Goal: Task Accomplishment & Management: Use online tool/utility

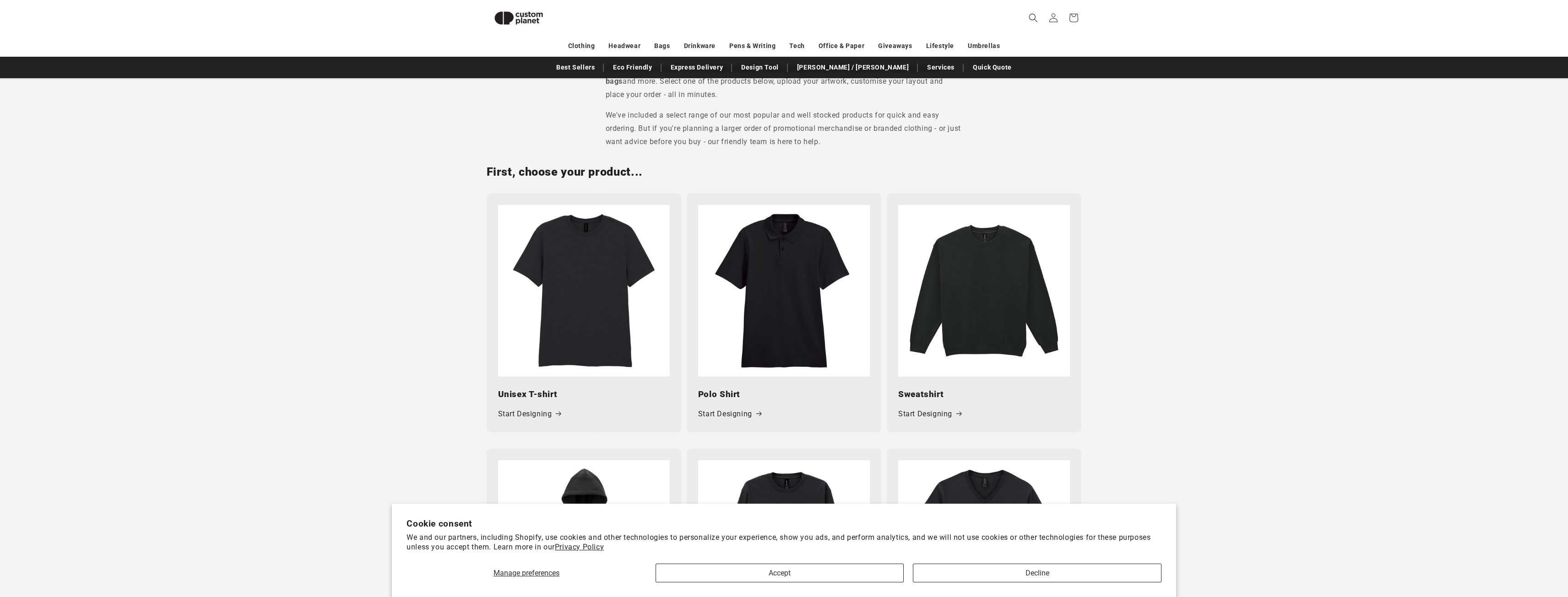
scroll to position [308, 0]
click at [820, 571] on button "Accept" at bounding box center [780, 574] width 248 height 19
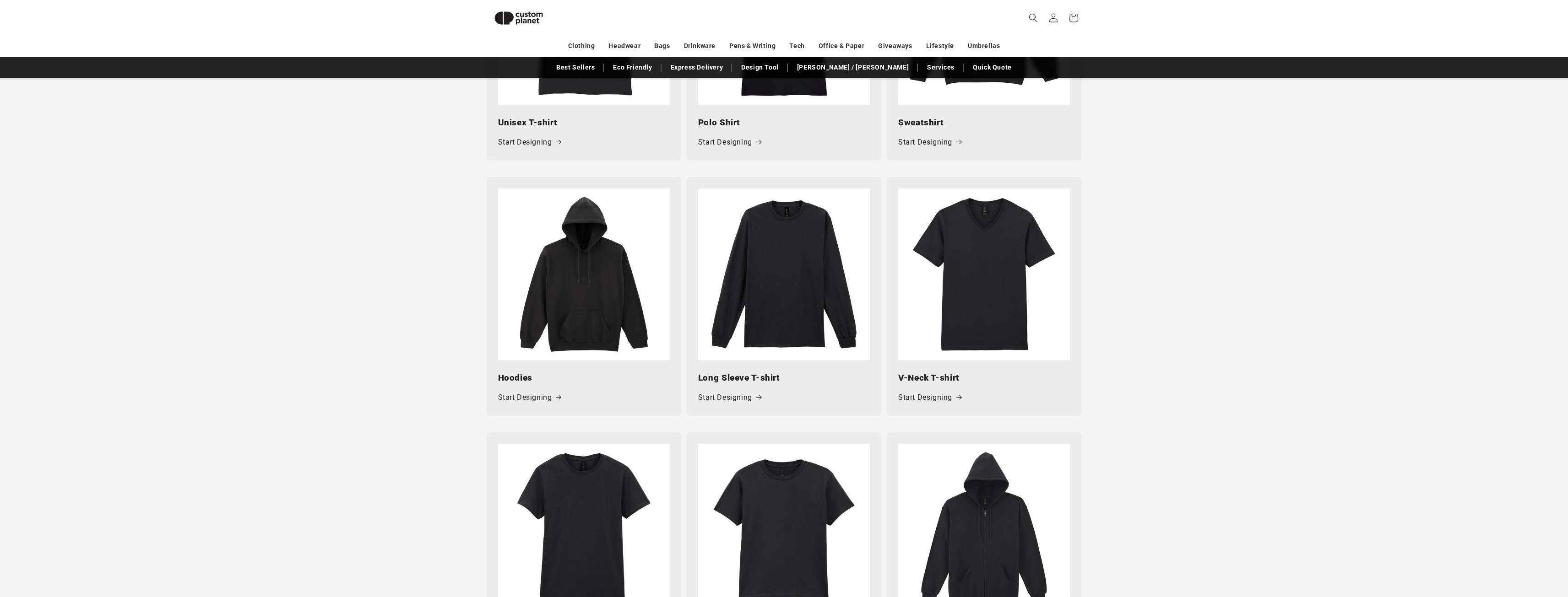
scroll to position [674, 0]
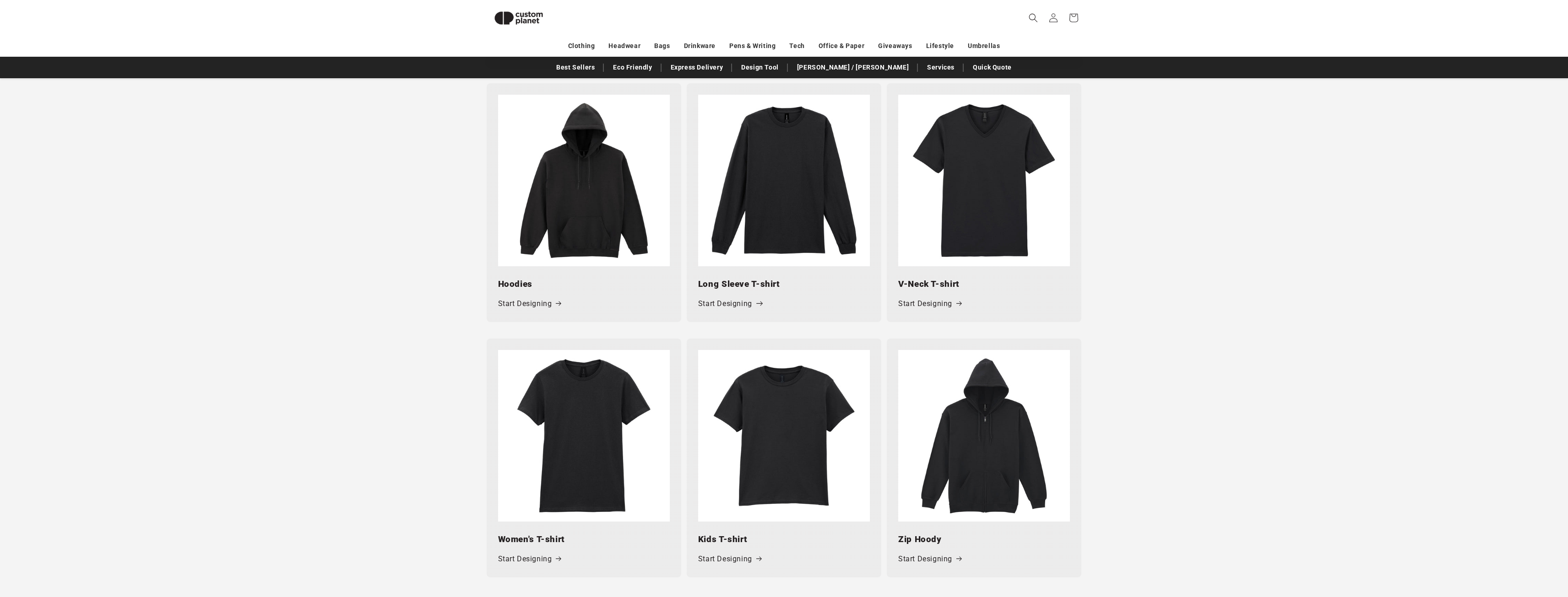
click at [731, 303] on link "Start Designing" at bounding box center [729, 304] width 63 height 13
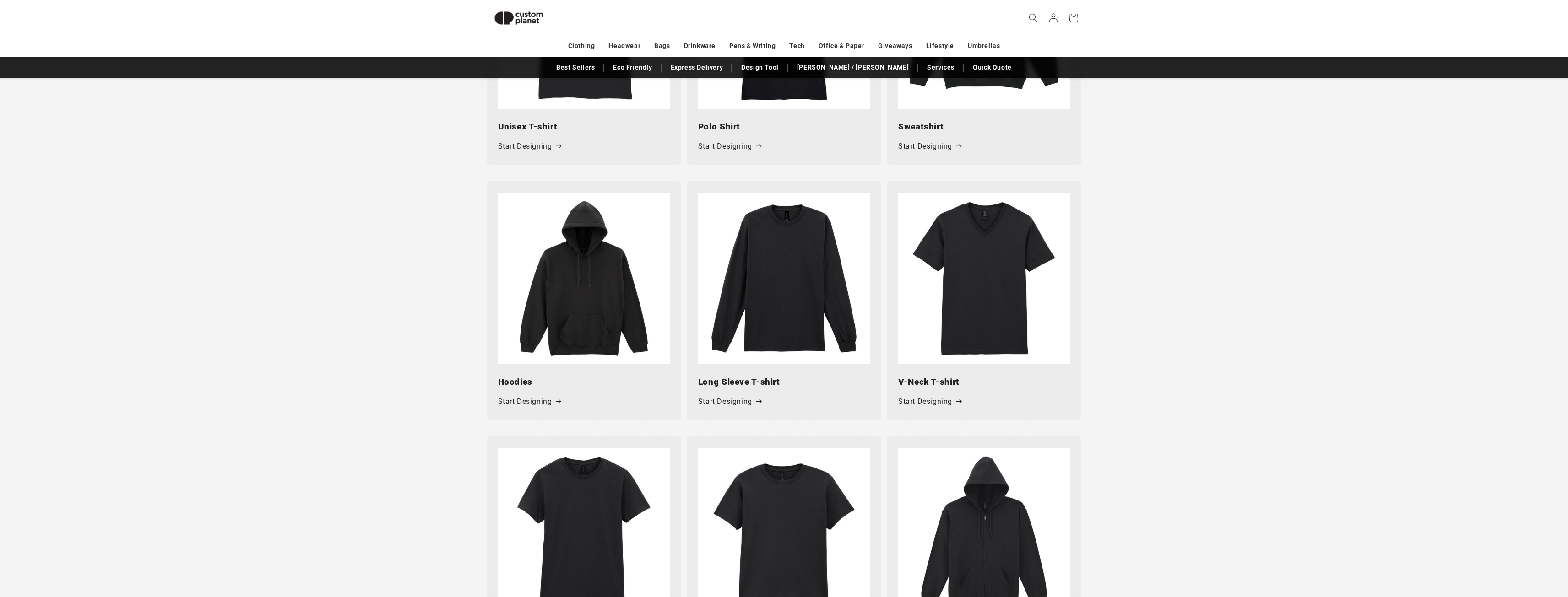
scroll to position [732, 0]
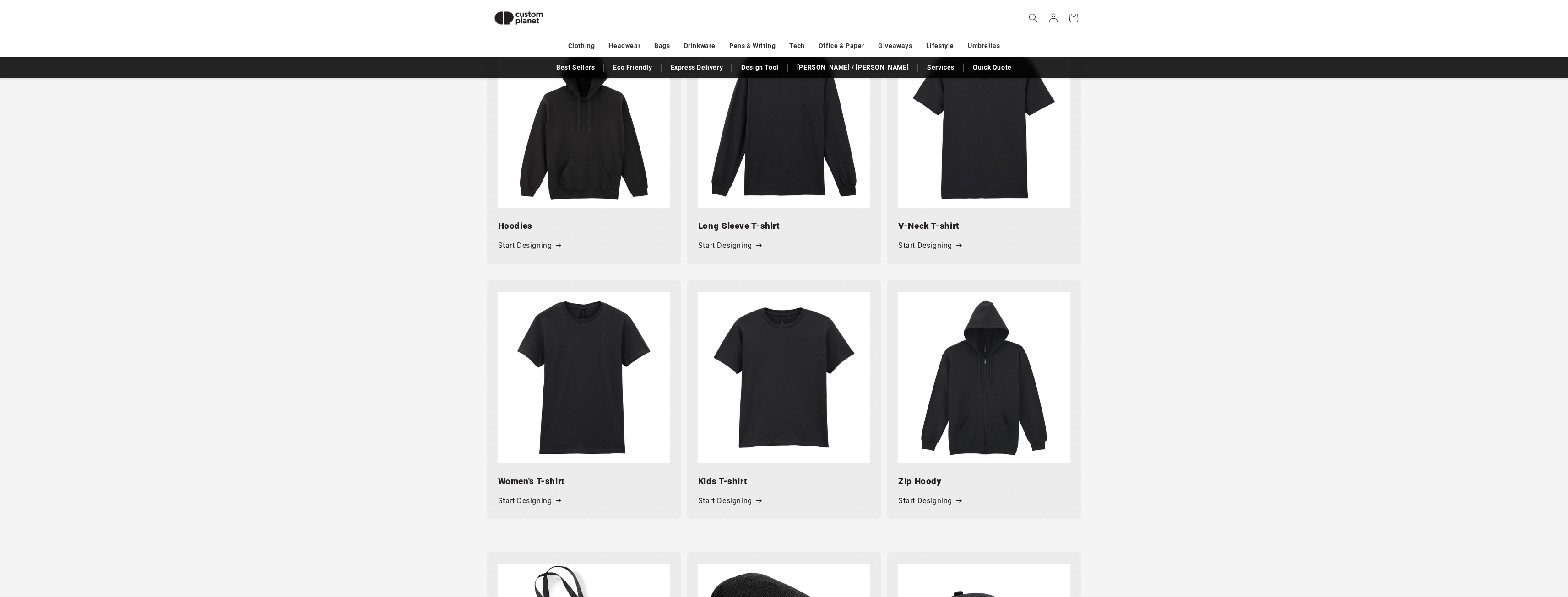
click at [754, 152] on img at bounding box center [784, 123] width 172 height 171
click at [718, 239] on link "Start Designing" at bounding box center [729, 246] width 63 height 13
